Goal: Register for event/course

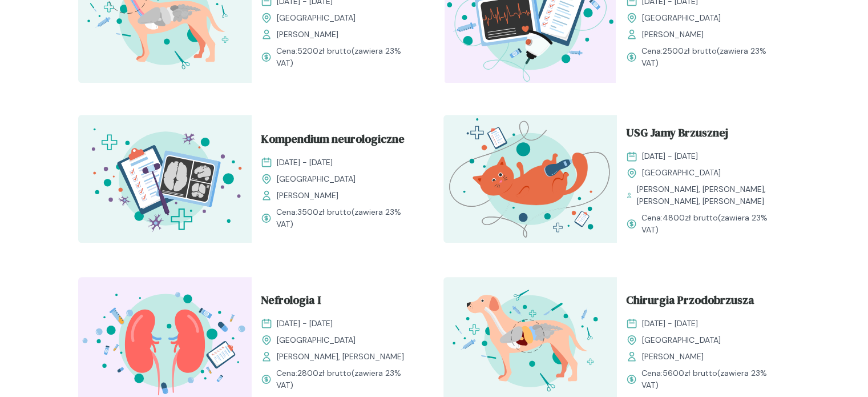
scroll to position [675, 0]
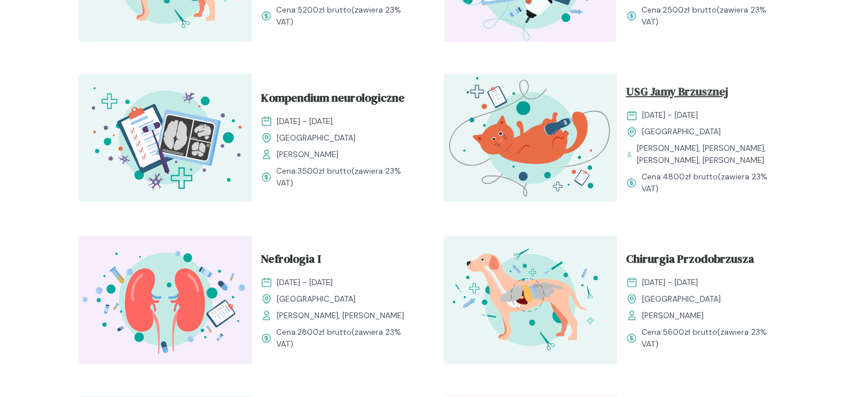
click at [687, 90] on span "USG Jamy Brzusznej" at bounding box center [677, 94] width 102 height 22
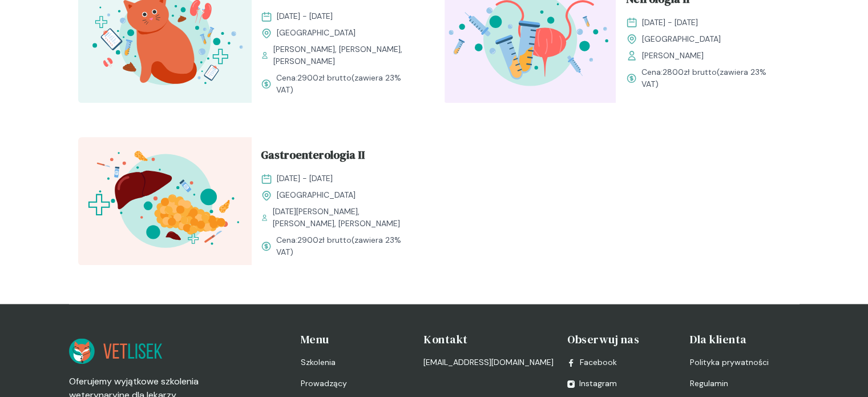
scroll to position [1435, 0]
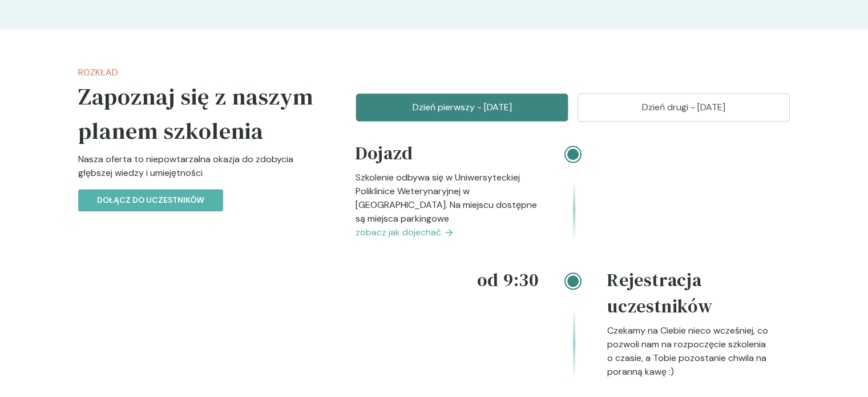
scroll to position [1153, 0]
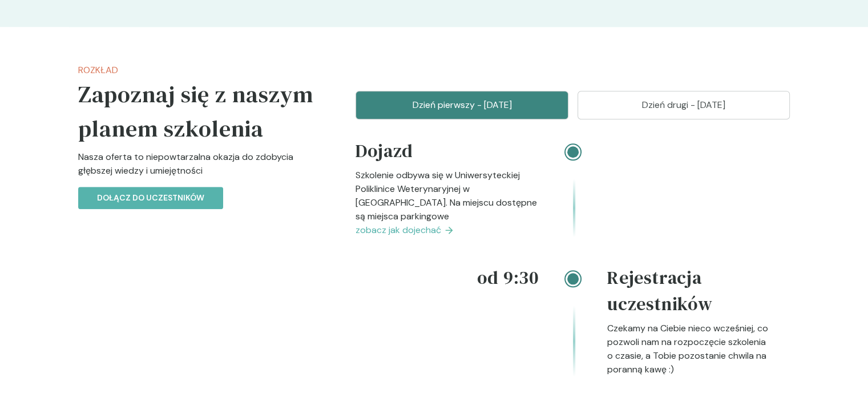
click at [639, 119] on button "Dzień drugi - [DATE]" at bounding box center [684, 105] width 213 height 29
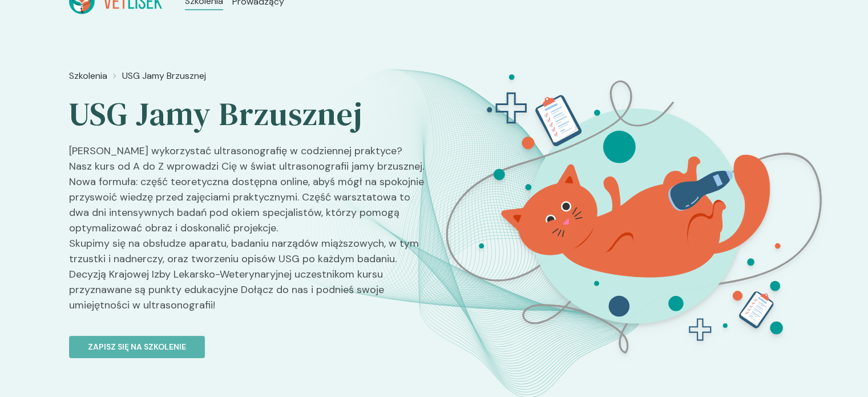
scroll to position [0, 0]
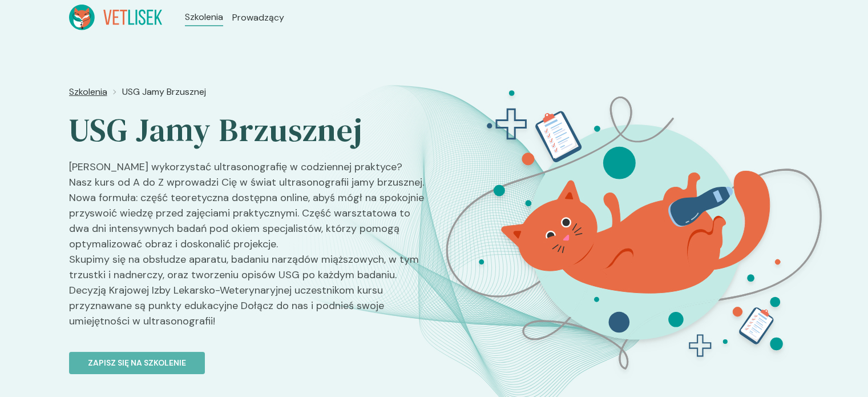
click at [95, 92] on span "Szkolenia" at bounding box center [88, 92] width 38 height 14
